Goal: Navigation & Orientation: Find specific page/section

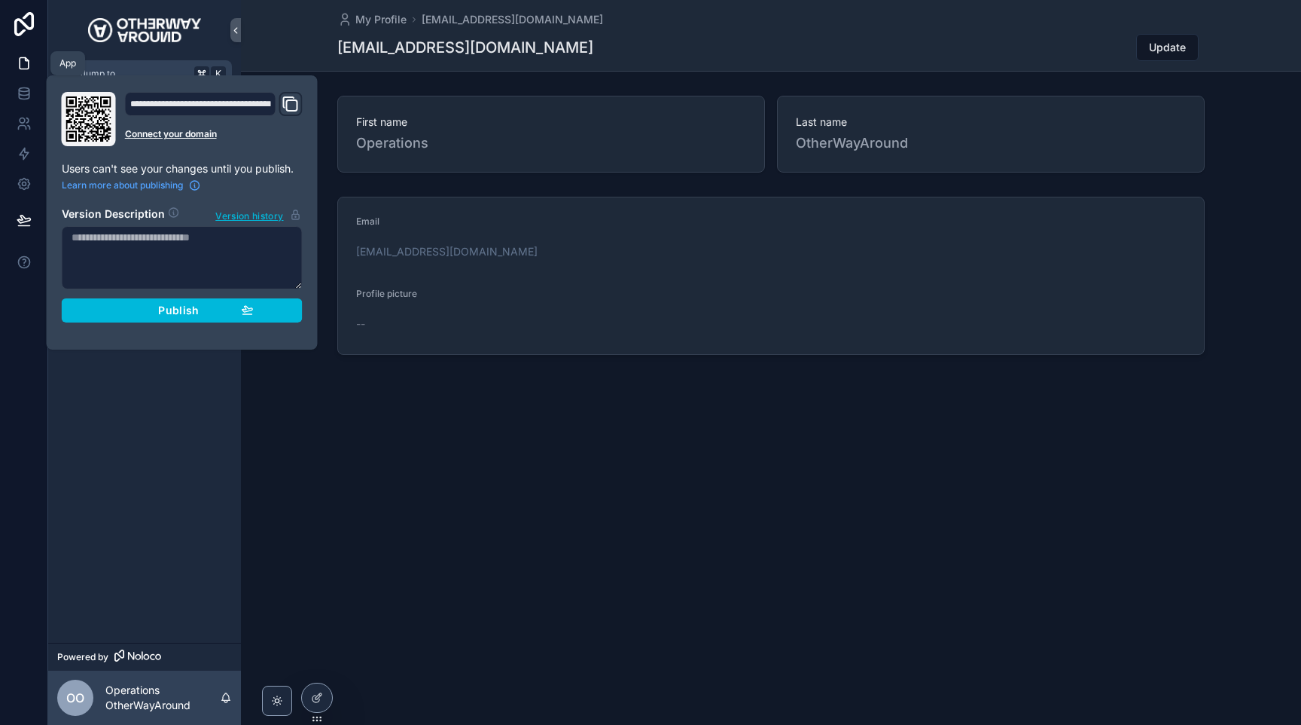
click at [23, 66] on icon at bounding box center [24, 63] width 15 height 15
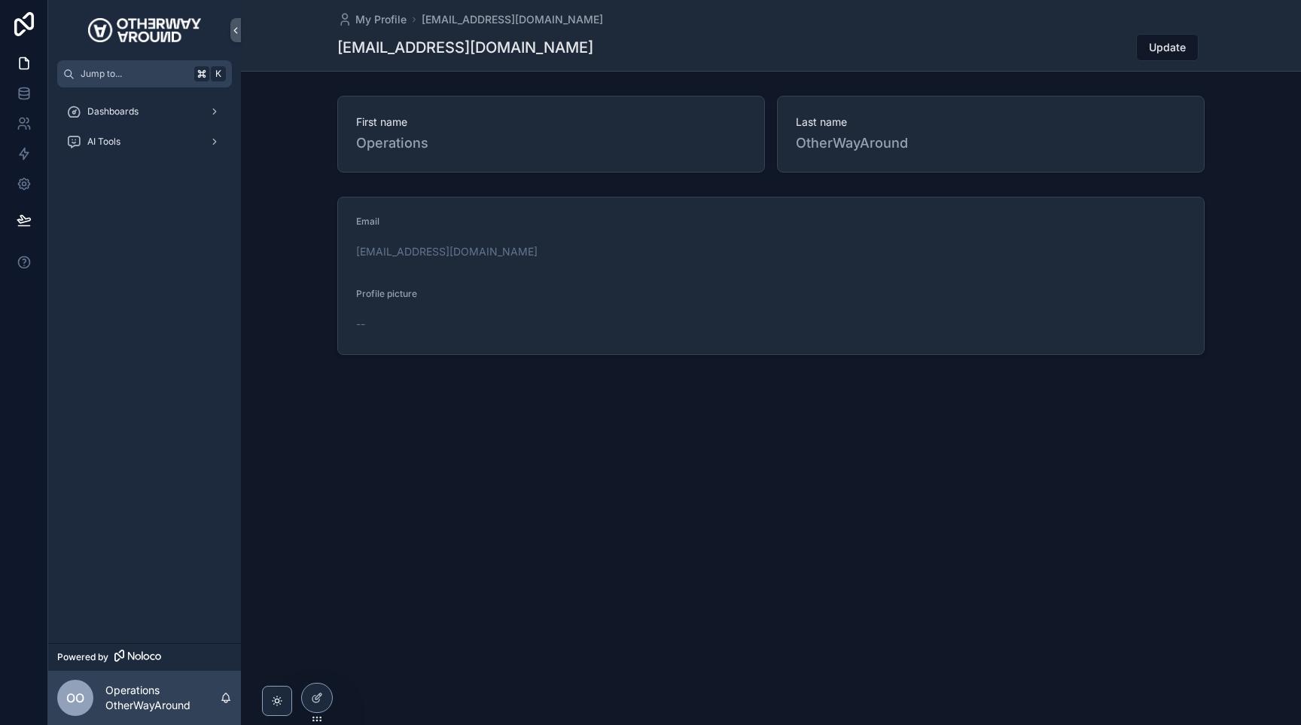
click at [131, 115] on span "Dashboards" at bounding box center [112, 111] width 51 height 12
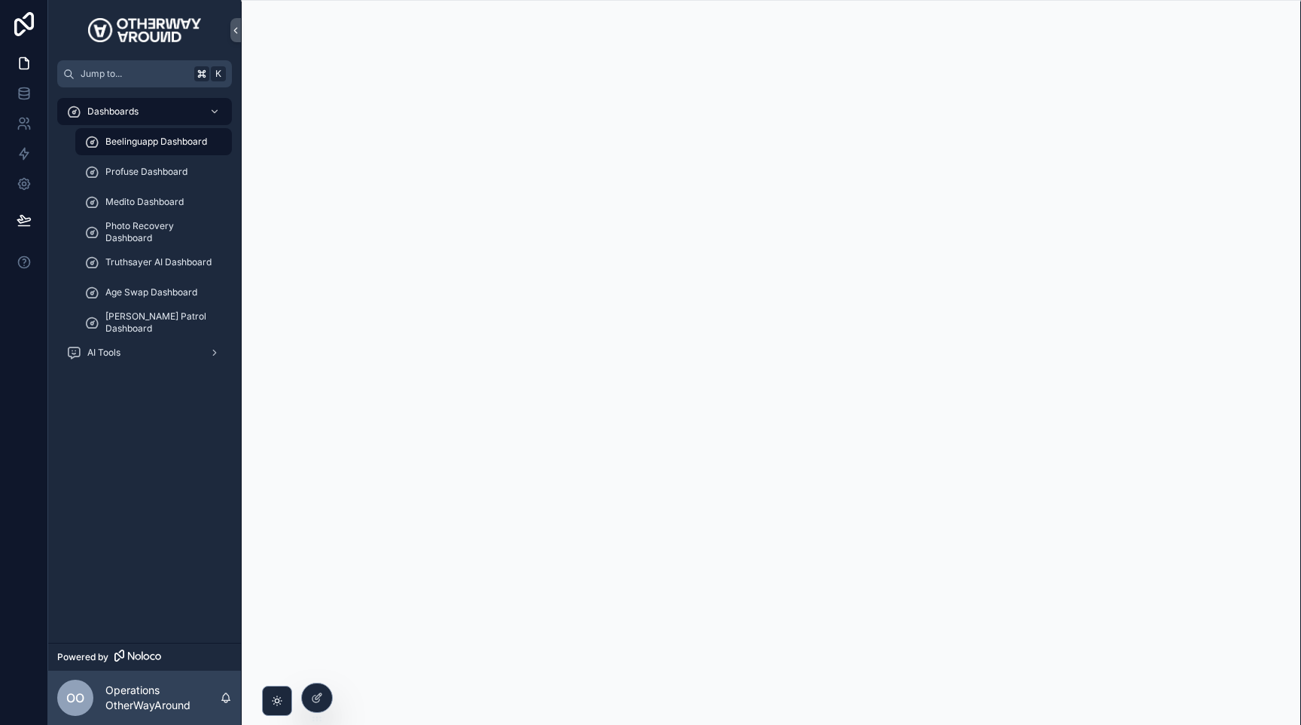
click at [166, 264] on span "Truthsayer AI Dashboard" at bounding box center [158, 262] width 106 height 12
click at [175, 298] on div "Age Swap Dashboard" at bounding box center [153, 292] width 139 height 24
click at [176, 227] on span "Photo Recovery Dashboard" at bounding box center [160, 232] width 111 height 24
